Goal: Information Seeking & Learning: Understand process/instructions

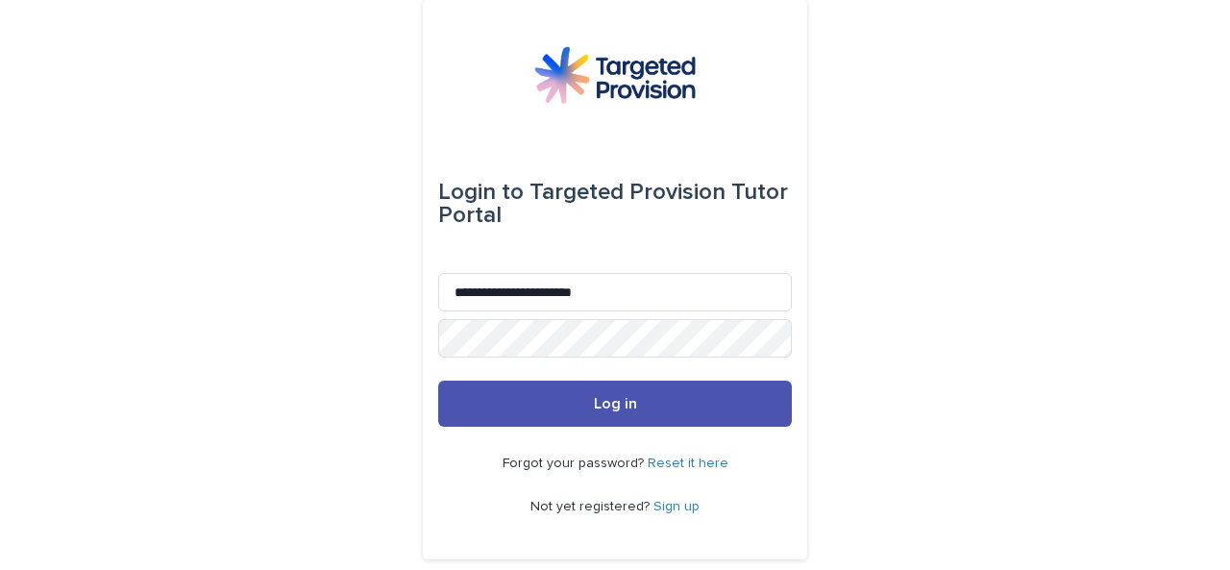
type input "**********"
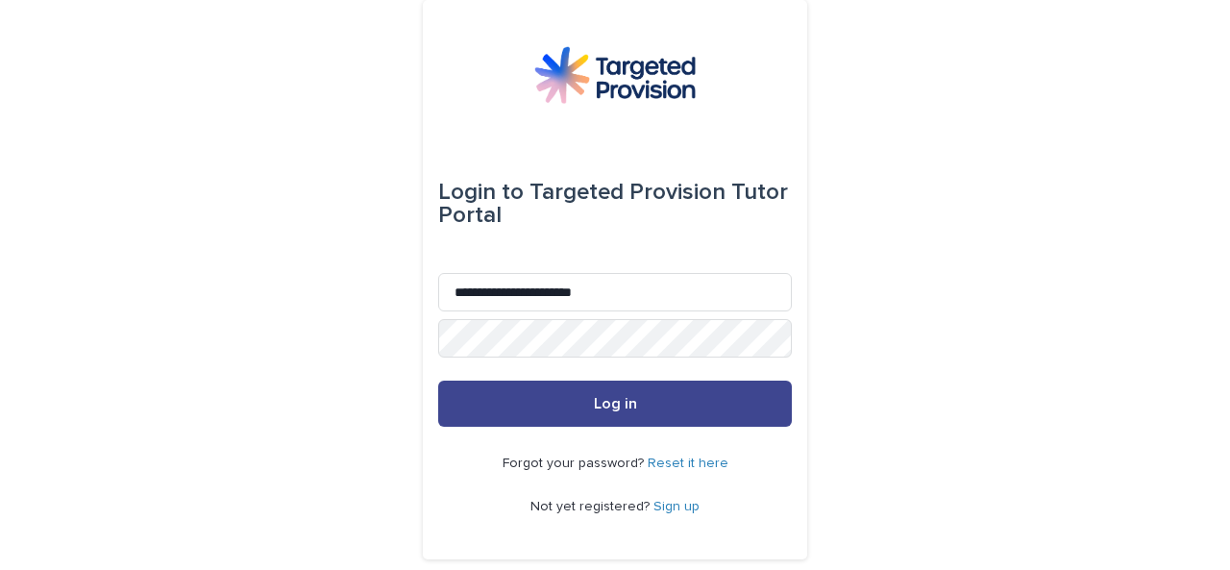
click at [611, 403] on span "Log in" at bounding box center [615, 403] width 43 height 15
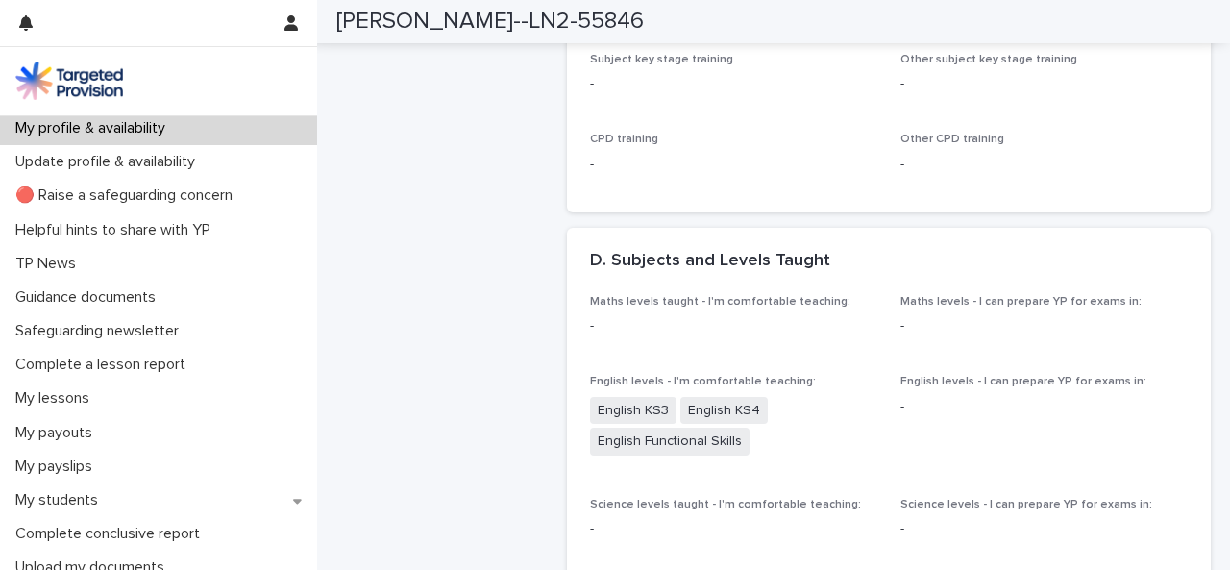
scroll to position [1186, 0]
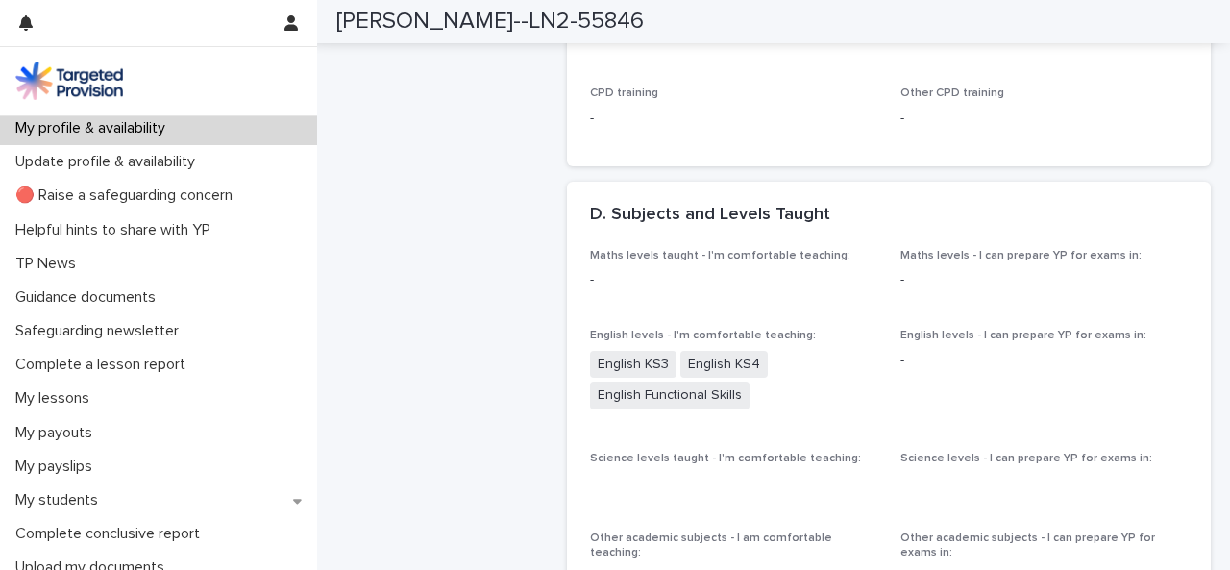
click at [901, 371] on p "-" at bounding box center [1044, 361] width 287 height 20
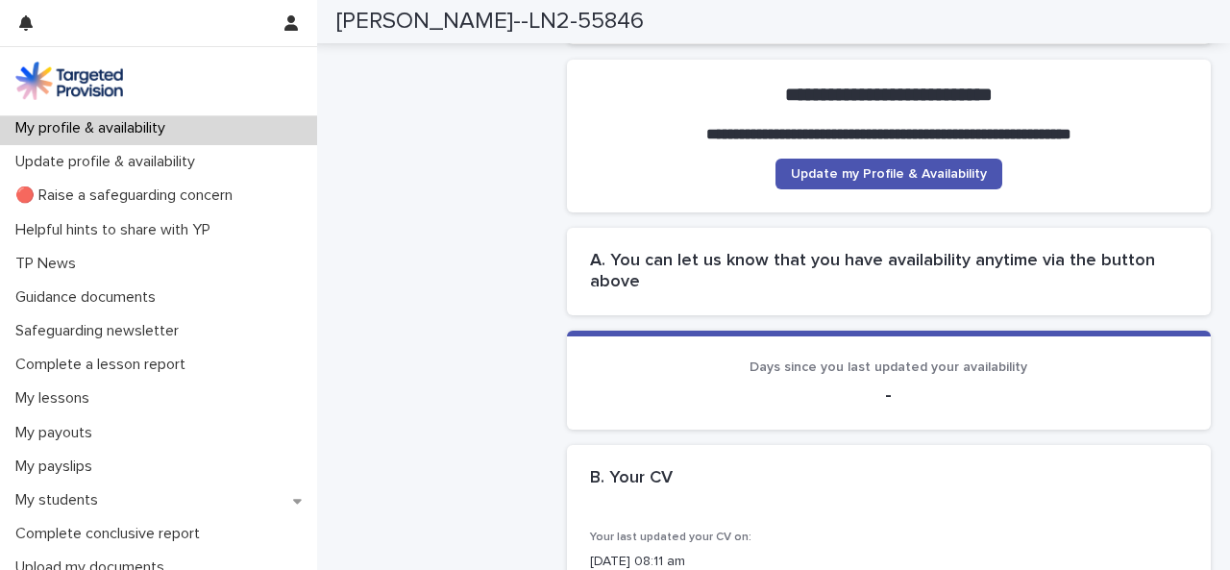
scroll to position [347, 0]
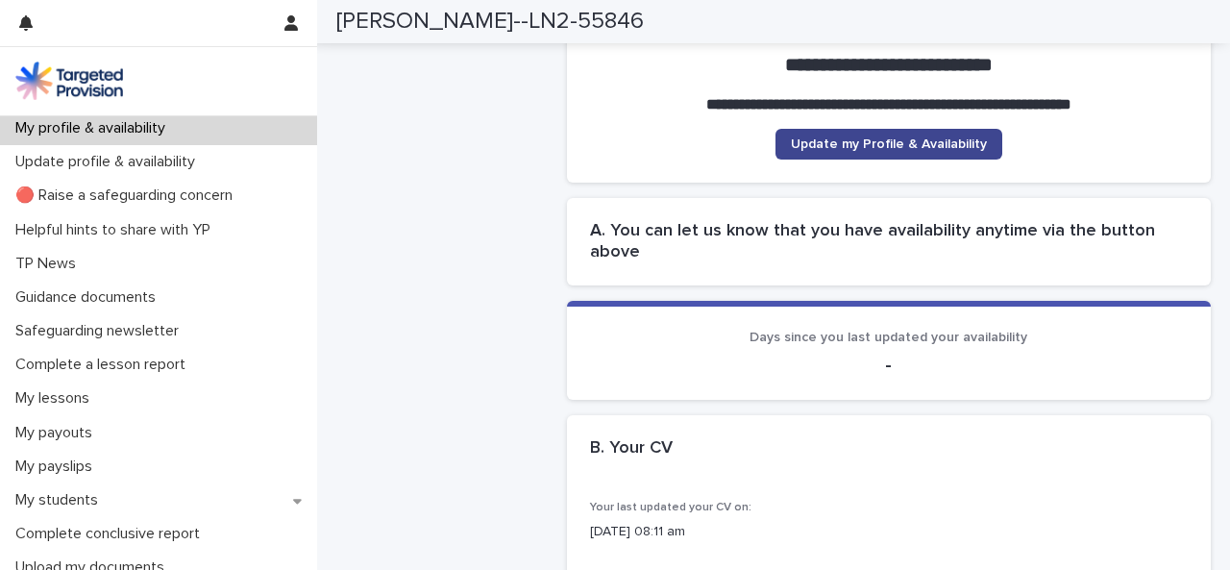
click at [925, 151] on span "Update my Profile & Availability" at bounding box center [889, 143] width 196 height 13
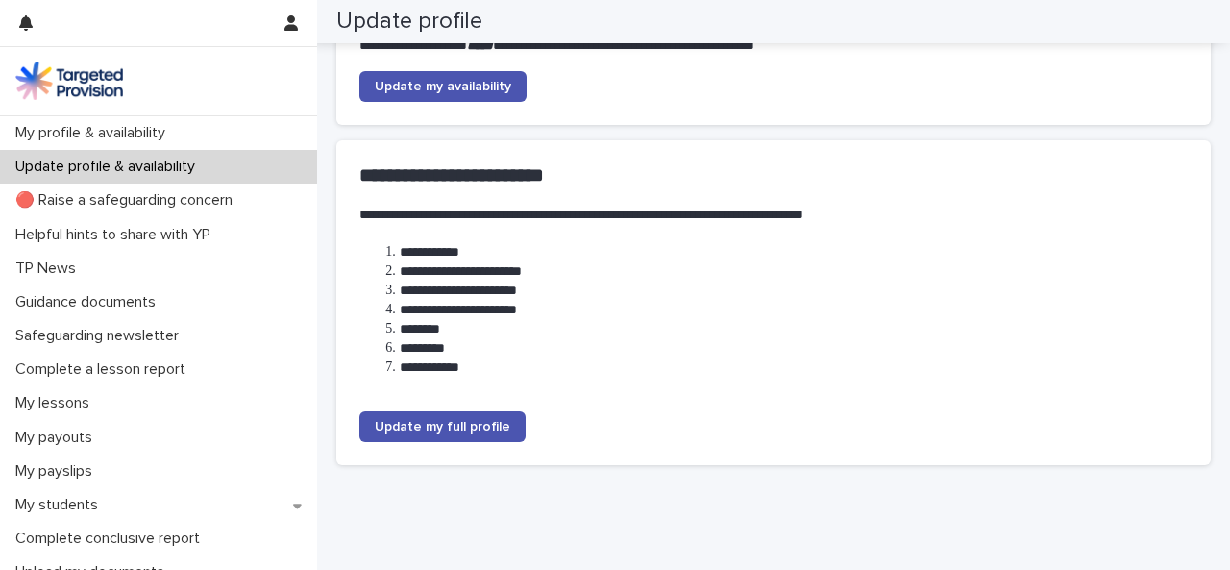
scroll to position [308, 0]
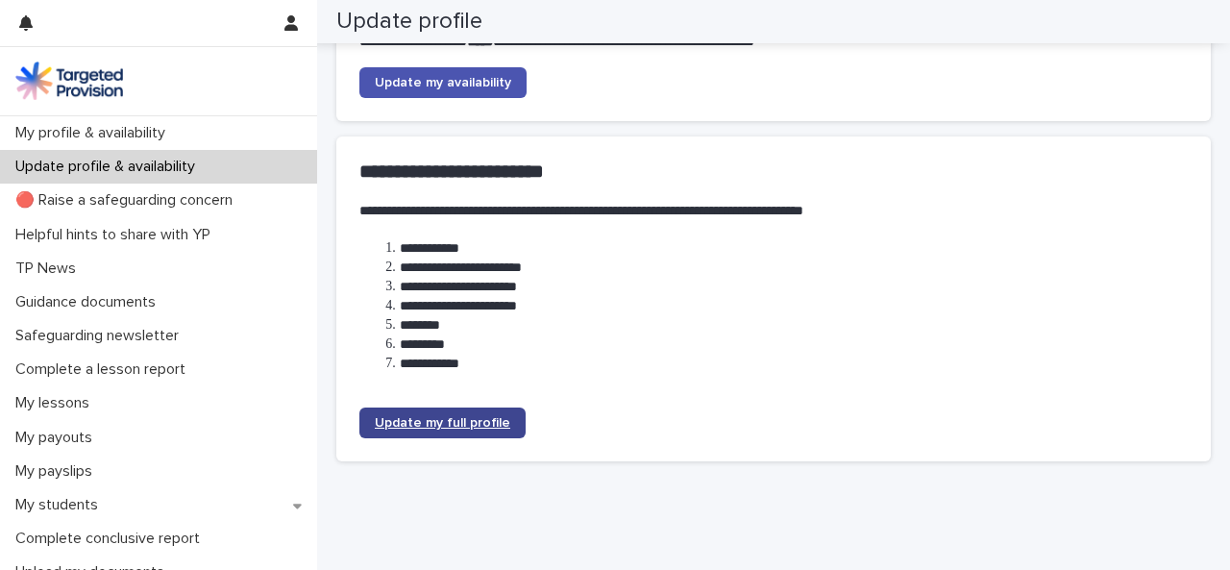
click at [429, 432] on link "Update my full profile" at bounding box center [443, 423] width 166 height 31
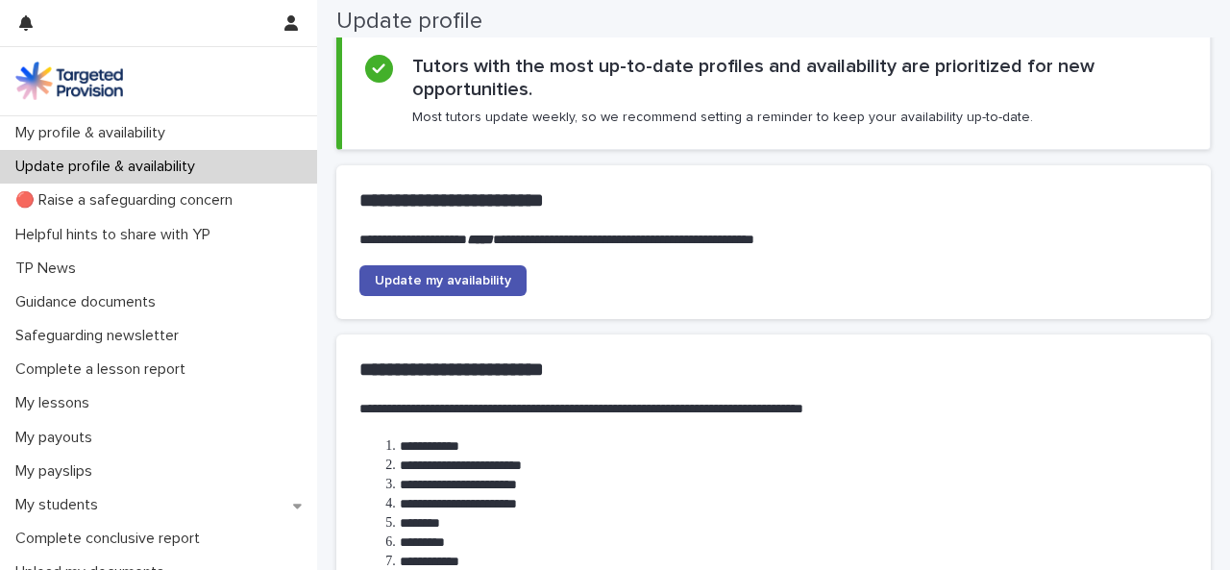
scroll to position [21, 0]
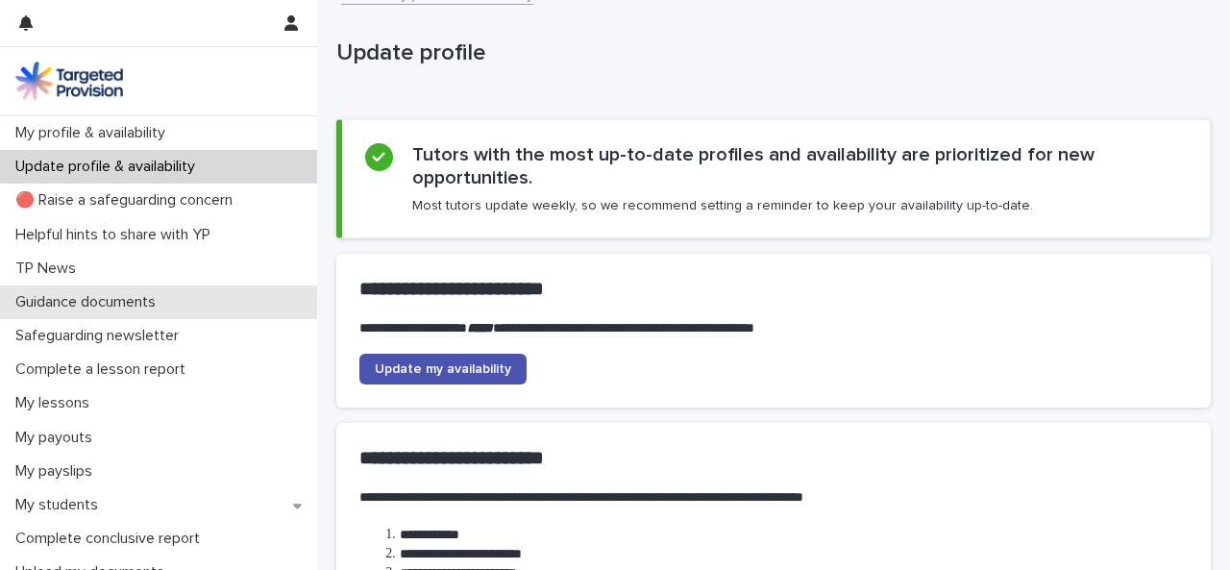
click at [157, 303] on p "Guidance documents" at bounding box center [89, 302] width 163 height 18
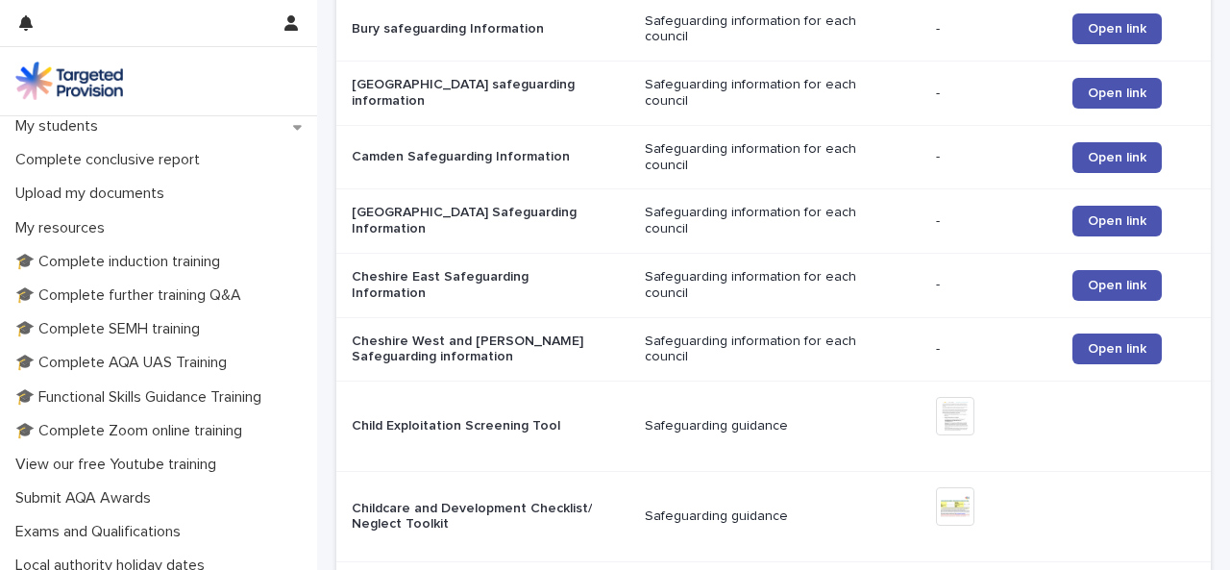
scroll to position [385, 0]
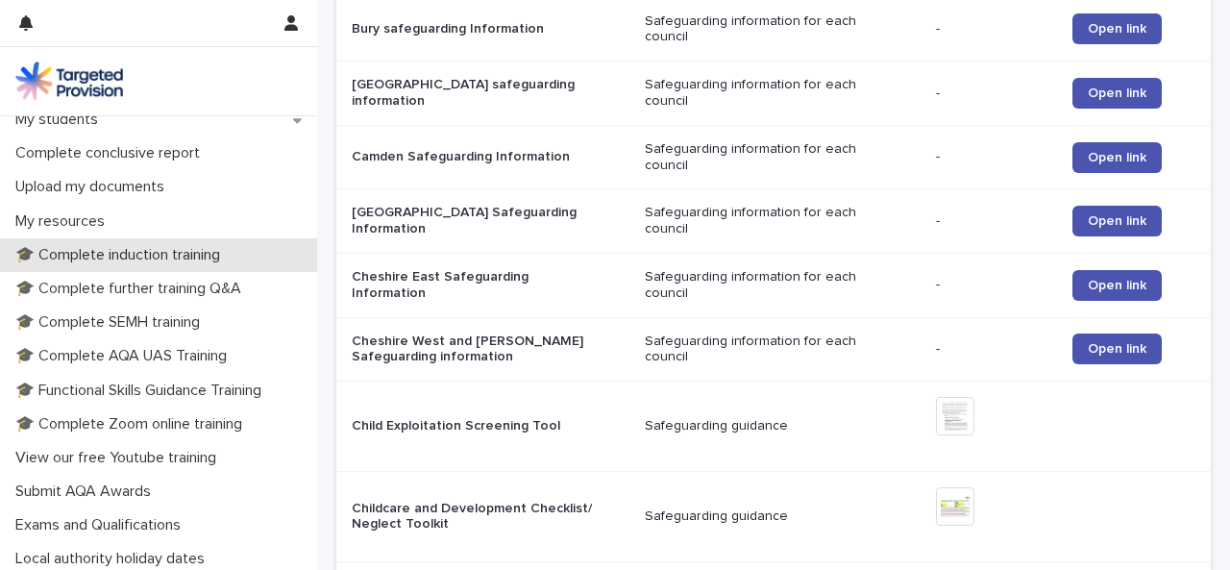
click at [153, 257] on p "🎓 Complete induction training" at bounding box center [122, 255] width 228 height 18
